Goal: Check status

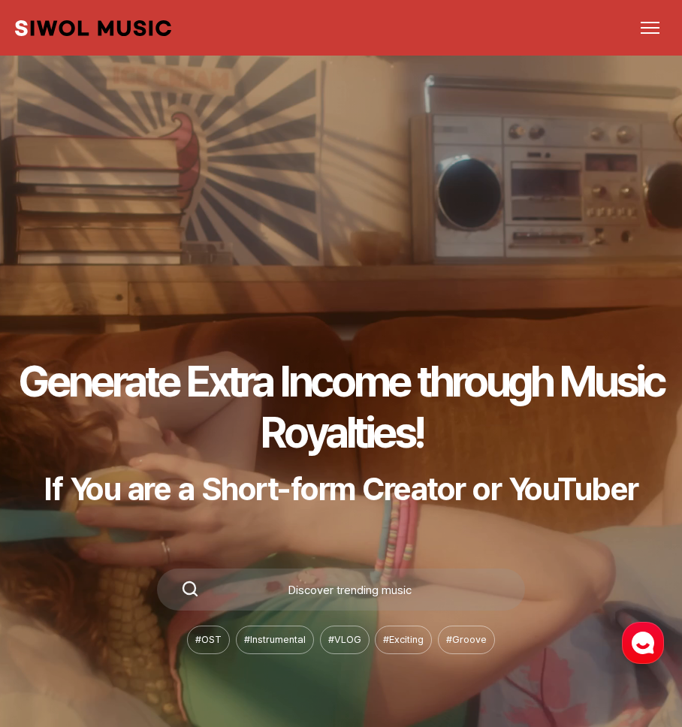
click at [647, 27] on span "메뉴 열기" at bounding box center [650, 28] width 19 height 2
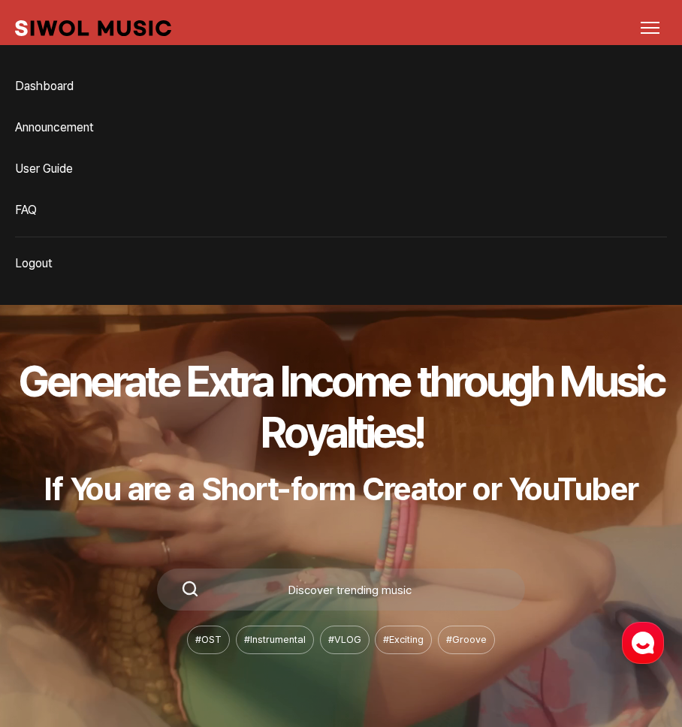
click at [89, 89] on link "Dashboard" at bounding box center [341, 86] width 652 height 30
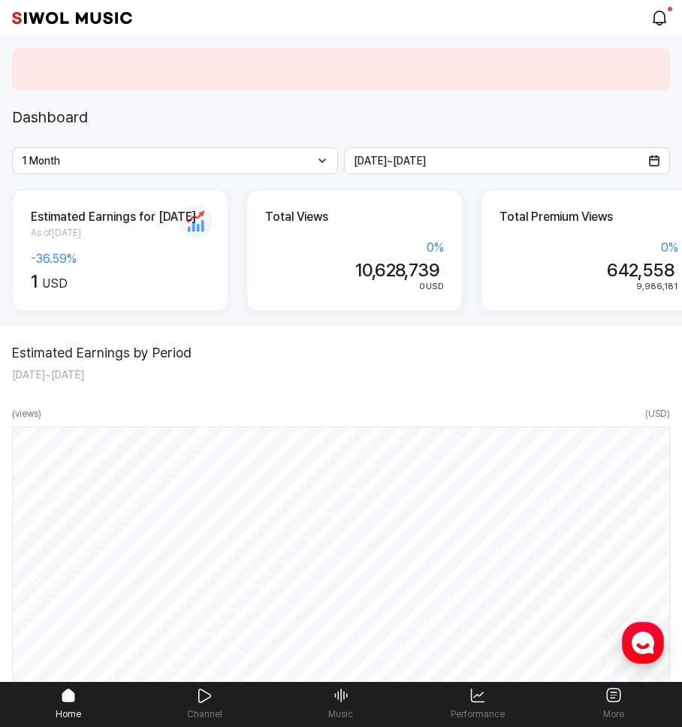
click at [343, 383] on div "Estimated Earnings by Period [DATE] ~ [DATE]" at bounding box center [341, 364] width 658 height 38
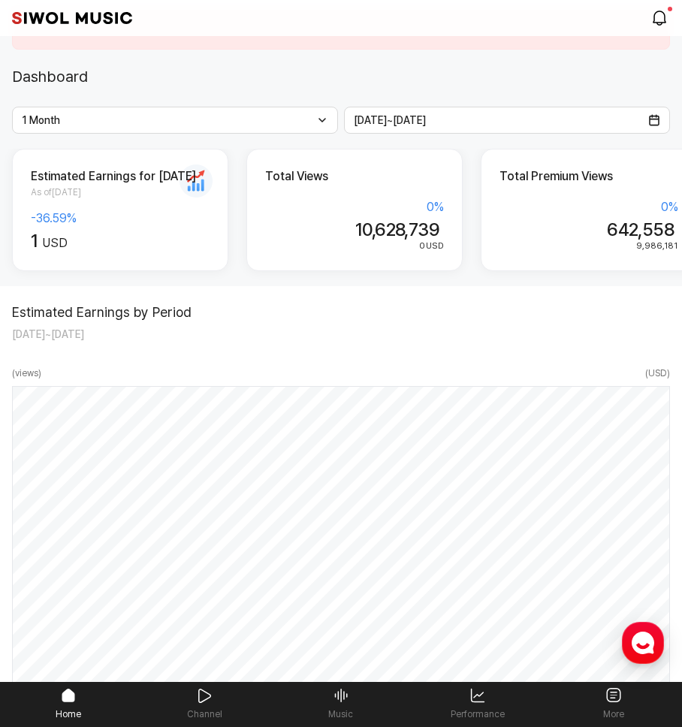
scroll to position [40, 0]
click at [358, 357] on div "Estimated Earnings by Period [DATE] ~ [DATE] ( views ) ( USD ) [DATE] 3 USD 50,…" at bounding box center [341, 497] width 682 height 421
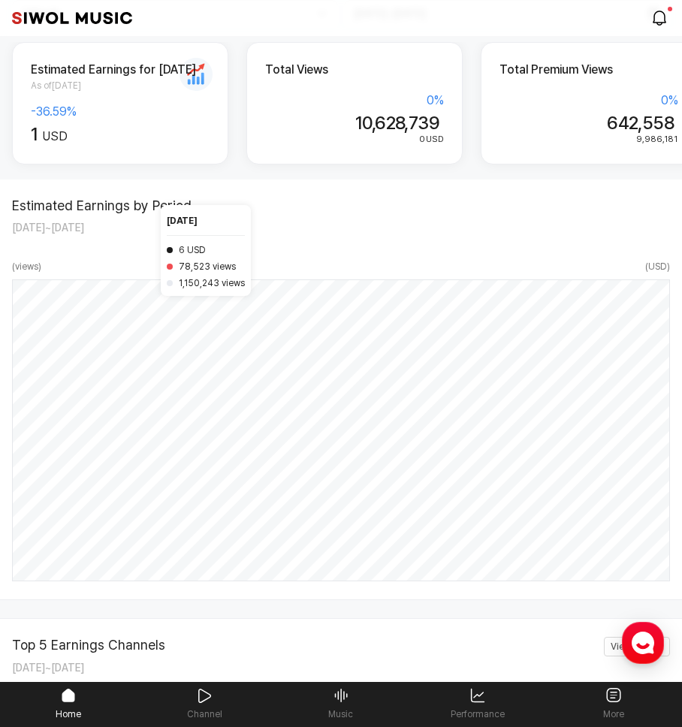
scroll to position [146, 0]
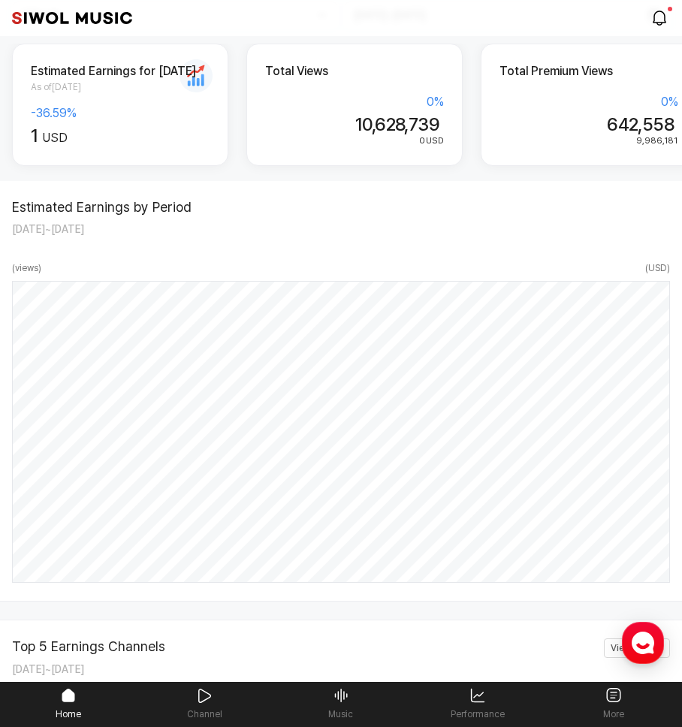
click at [421, 262] on div "Estimated Earnings by Period [DATE] ~ [DATE] ( views ) ( USD ) [DATE] 6 USD 78,…" at bounding box center [341, 391] width 682 height 421
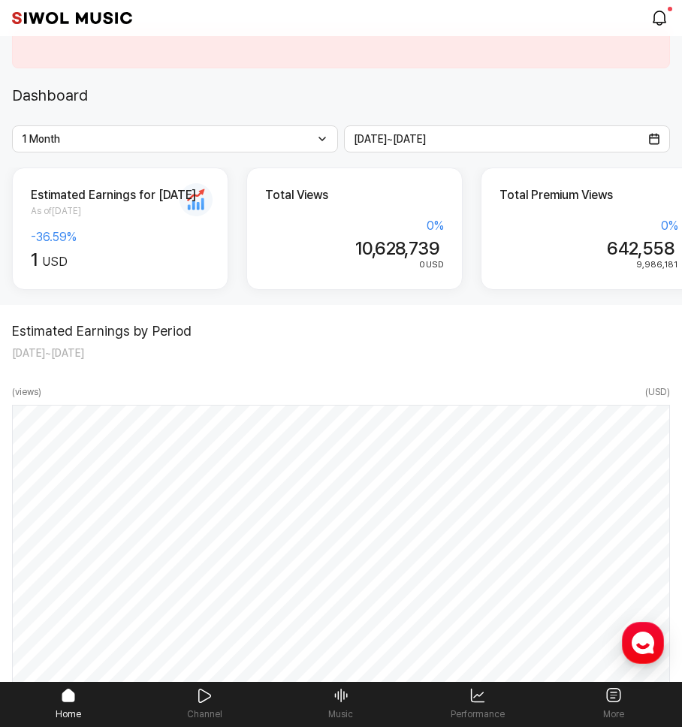
scroll to position [0, 0]
